Goal: Transaction & Acquisition: Subscribe to service/newsletter

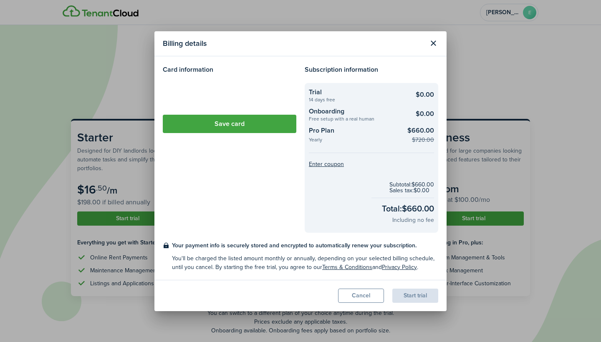
click at [226, 87] on loading-skeleton at bounding box center [230, 94] width 134 height 23
click at [223, 124] on button "Save card" at bounding box center [230, 124] width 134 height 18
click at [433, 40] on button "Close modal" at bounding box center [433, 43] width 14 height 14
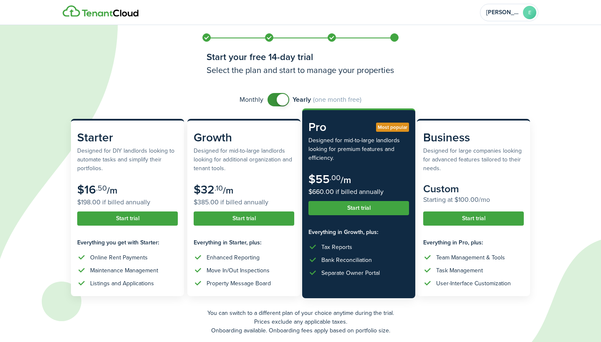
click at [348, 211] on button "Start trial" at bounding box center [359, 208] width 101 height 14
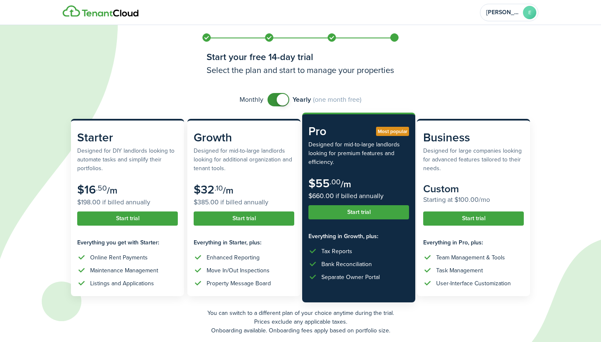
checkbox input "false"
click at [274, 96] on span at bounding box center [278, 99] width 8 height 13
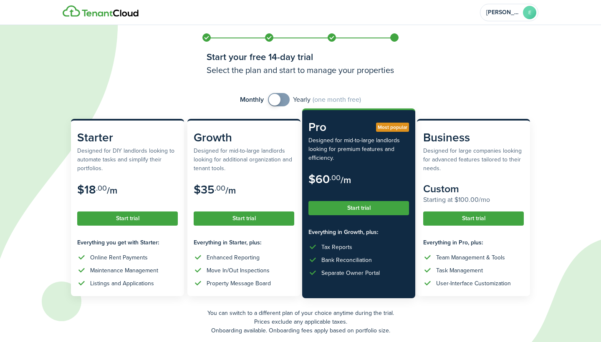
click at [367, 211] on button "Start trial" at bounding box center [359, 208] width 101 height 14
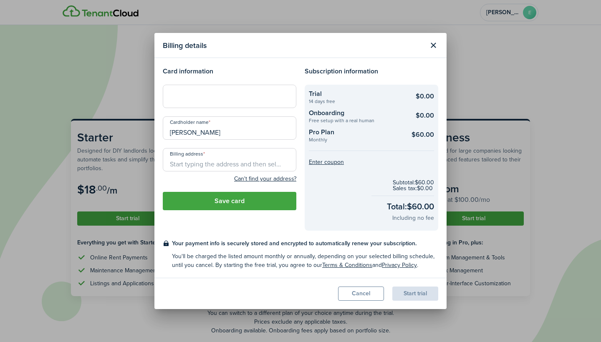
drag, startPoint x: 218, startPoint y: 136, endPoint x: 159, endPoint y: 132, distance: 59.0
click at [159, 132] on div "Cardholder name Elliot Barkan" at bounding box center [230, 132] width 142 height 32
type input "Keaton Stremick"
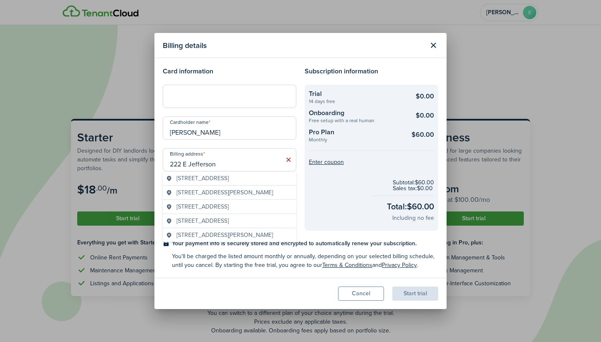
click at [203, 174] on div "222 East Jefferson Street, Phoenix, AZ, USA" at bounding box center [230, 179] width 134 height 14
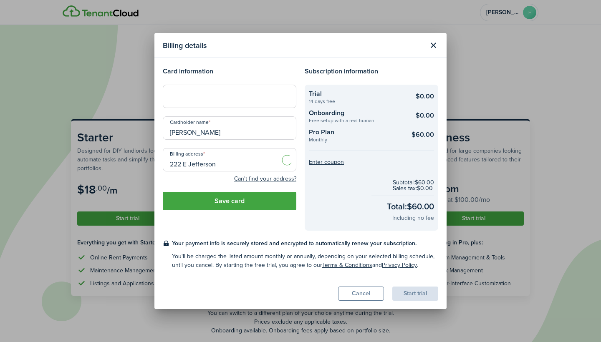
type input "222 E Jefferson St, Phoenix, AZ 85004, USA"
